Goal: Contribute content: Contribute content

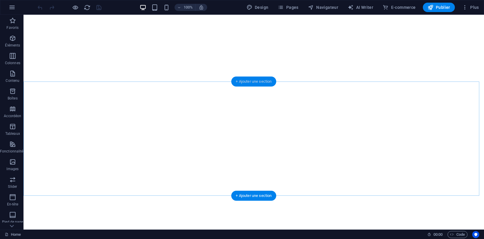
click at [251, 84] on div "+ Ajouter une section" at bounding box center [253, 81] width 45 height 10
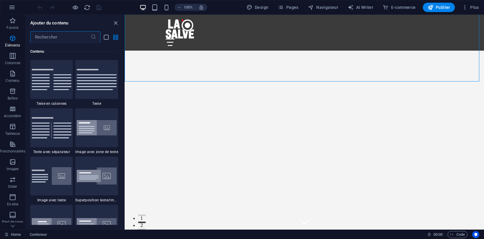
scroll to position [751, 0]
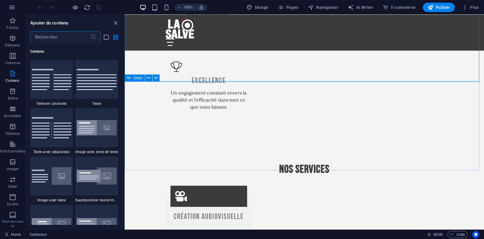
click at [128, 79] on icon at bounding box center [129, 77] width 4 height 7
select select "s"
select select "ms"
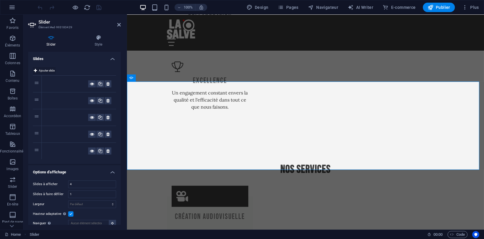
click at [42, 68] on span "Ajouter slide" at bounding box center [47, 70] width 16 height 7
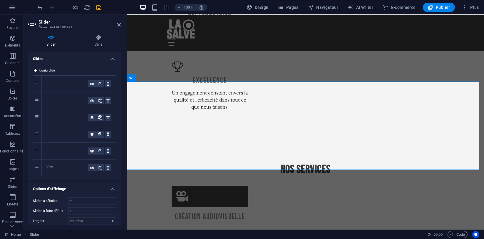
click at [48, 166] on div "Vide" at bounding box center [67, 167] width 42 height 7
click at [90, 167] on icon at bounding box center [92, 167] width 4 height 7
click at [48, 166] on div "Vide" at bounding box center [67, 167] width 42 height 7
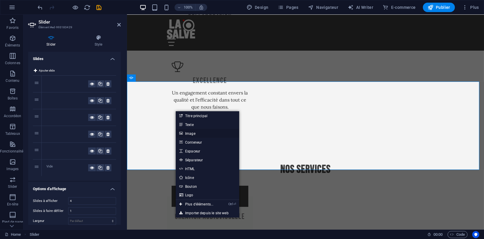
click at [185, 132] on link "Image" at bounding box center [207, 133] width 63 height 9
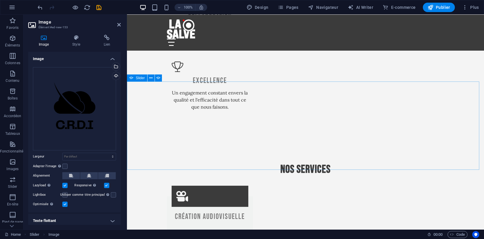
click at [130, 80] on icon at bounding box center [131, 77] width 4 height 7
select select "s"
select select "ms"
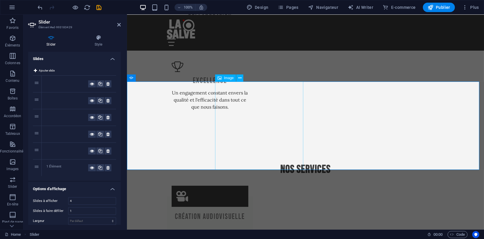
click at [44, 68] on span "Ajouter slide" at bounding box center [47, 70] width 16 height 7
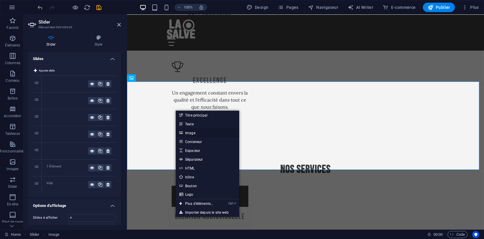
click at [190, 133] on link "Image" at bounding box center [207, 132] width 63 height 9
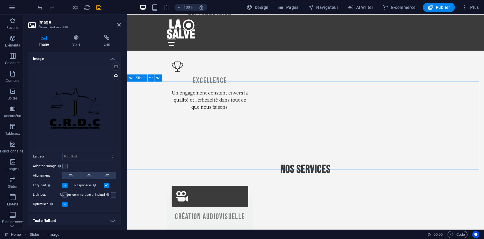
click at [133, 79] on icon at bounding box center [131, 77] width 4 height 7
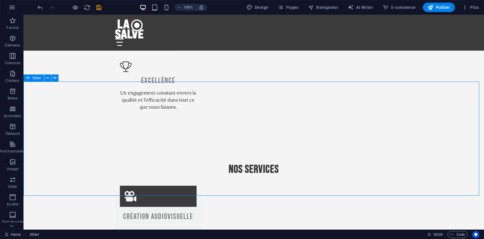
click at [29, 79] on icon at bounding box center [28, 77] width 4 height 7
select select "s"
select select "ms"
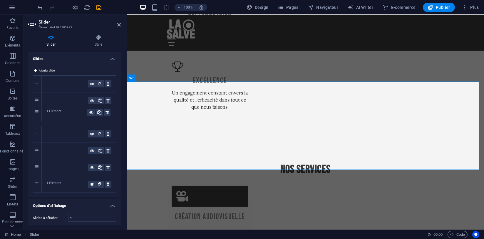
drag, startPoint x: 36, startPoint y: 182, endPoint x: 40, endPoint y: 111, distance: 71.8
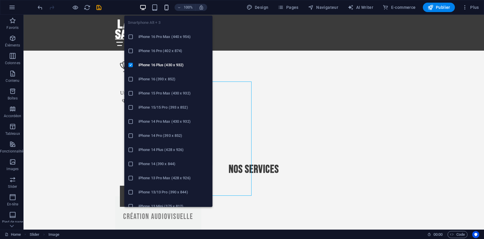
click at [163, 6] on icon "button" at bounding box center [166, 7] width 7 height 7
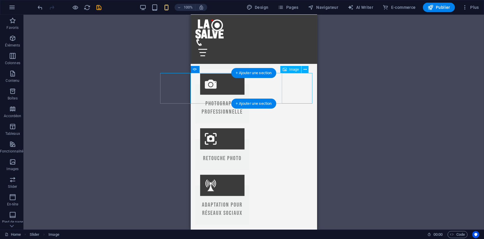
scroll to position [925, 0]
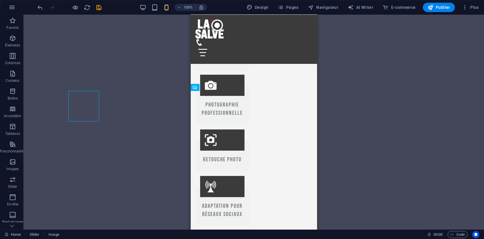
click at [340, 117] on div "Glissez et déposez l'élément de votre choix pour remplacer le contenu existant.…" at bounding box center [254, 122] width 460 height 215
click at [30, 139] on div "Glissez et déposez l'élément de votre choix pour remplacer le contenu existant.…" at bounding box center [254, 122] width 460 height 215
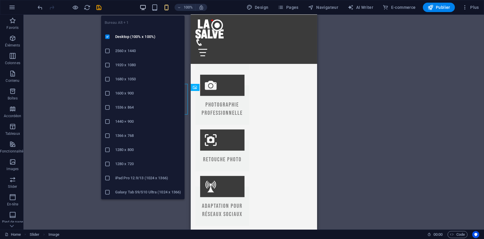
click at [142, 7] on icon "button" at bounding box center [143, 7] width 7 height 7
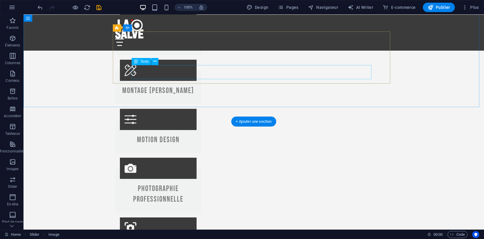
scroll to position [711, 0]
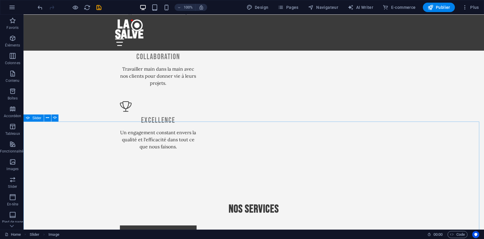
click at [29, 119] on icon at bounding box center [28, 117] width 4 height 7
select select "s"
select select "ms"
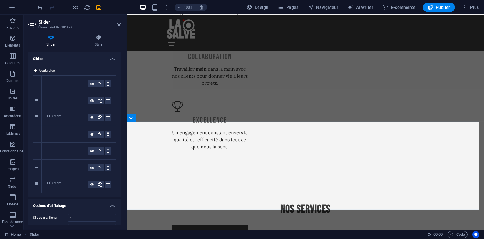
click at [59, 118] on div "1 Élément" at bounding box center [67, 117] width 42 height 7
click at [91, 117] on icon at bounding box center [92, 117] width 4 height 7
click at [49, 115] on div "1 Élément" at bounding box center [67, 117] width 42 height 7
click at [59, 116] on div "1 Élément" at bounding box center [67, 117] width 42 height 7
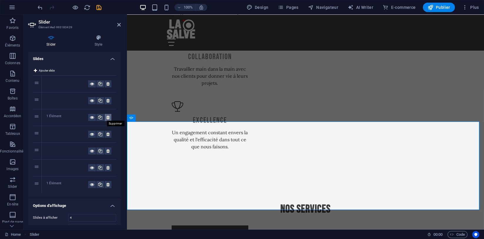
click at [107, 116] on icon at bounding box center [107, 117] width 3 height 7
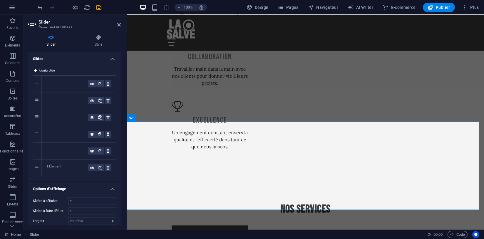
click at [59, 164] on div "1 Élément" at bounding box center [67, 167] width 42 height 7
click at [105, 168] on button at bounding box center [108, 167] width 7 height 7
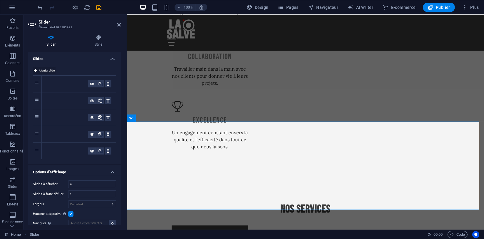
click at [50, 70] on span "Ajouter slide" at bounding box center [47, 70] width 16 height 7
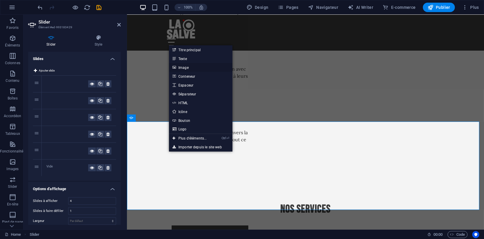
click at [186, 69] on link "Image" at bounding box center [200, 67] width 63 height 9
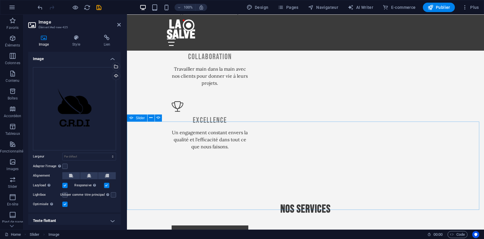
click at [130, 117] on icon at bounding box center [131, 117] width 4 height 7
select select "s"
select select "ms"
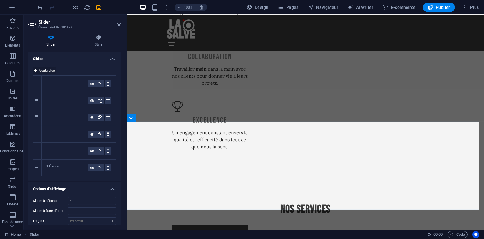
click at [50, 70] on span "Ajouter slide" at bounding box center [47, 70] width 16 height 7
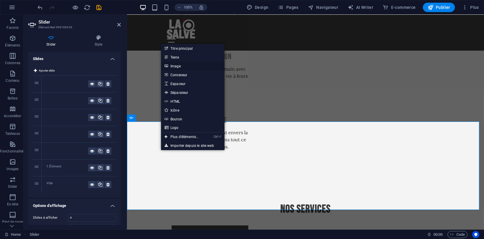
click at [180, 63] on link "Image" at bounding box center [192, 65] width 63 height 9
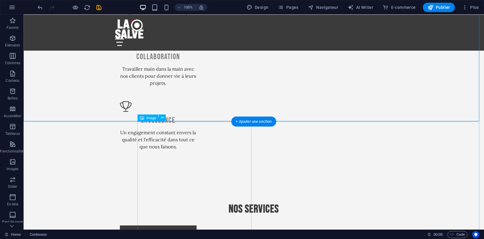
scroll to position [744, 0]
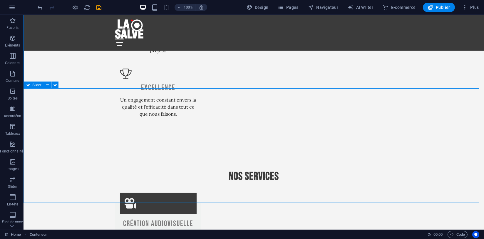
click at [28, 85] on icon at bounding box center [28, 84] width 4 height 7
select select "s"
select select "ms"
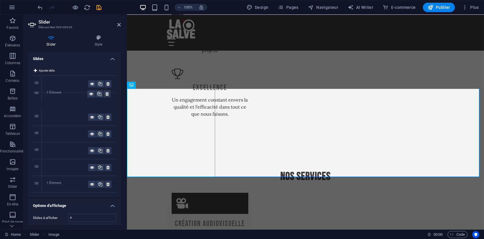
drag, startPoint x: 37, startPoint y: 183, endPoint x: 44, endPoint y: 93, distance: 90.5
drag, startPoint x: 37, startPoint y: 101, endPoint x: 34, endPoint y: 123, distance: 21.9
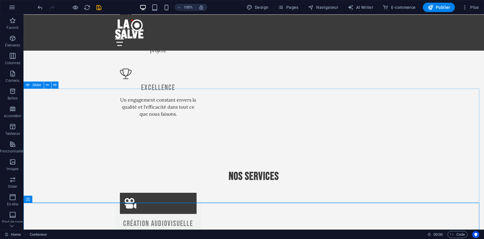
click at [30, 84] on icon at bounding box center [28, 84] width 4 height 7
select select "s"
select select "ms"
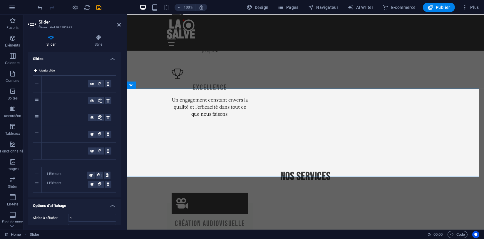
drag, startPoint x: 37, startPoint y: 116, endPoint x: 41, endPoint y: 174, distance: 58.0
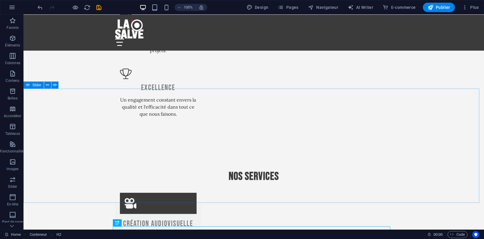
click at [34, 85] on span "Slider" at bounding box center [36, 85] width 9 height 4
select select "s"
select select "ms"
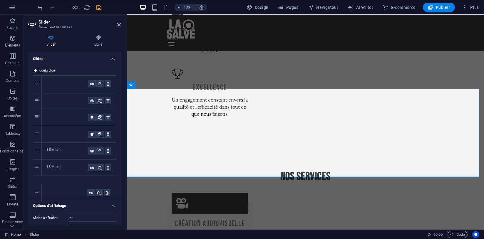
drag, startPoint x: 36, startPoint y: 98, endPoint x: 41, endPoint y: 191, distance: 92.4
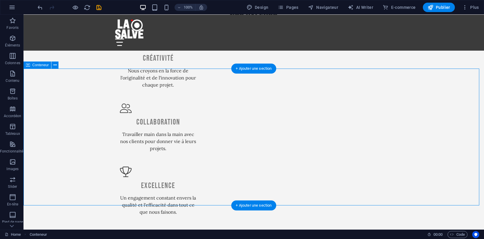
scroll to position [581, 0]
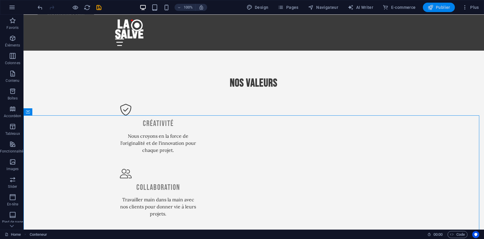
click at [437, 9] on span "Publier" at bounding box center [439, 7] width 23 height 6
checkbox input "false"
